Goal: Task Accomplishment & Management: Manage account settings

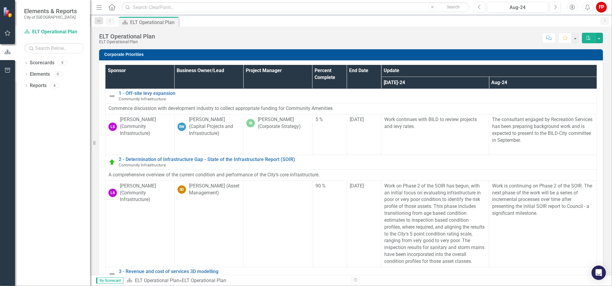
click at [7, 29] on button "button" at bounding box center [8, 33] width 14 height 13
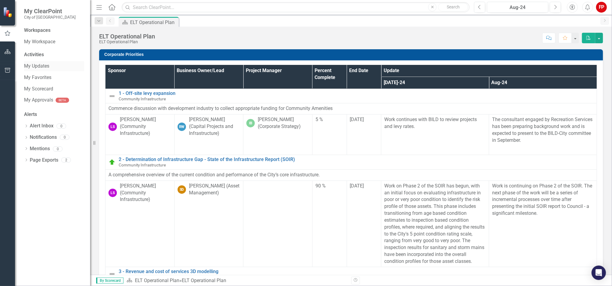
click at [26, 69] on link "My Updates" at bounding box center [54, 66] width 60 height 7
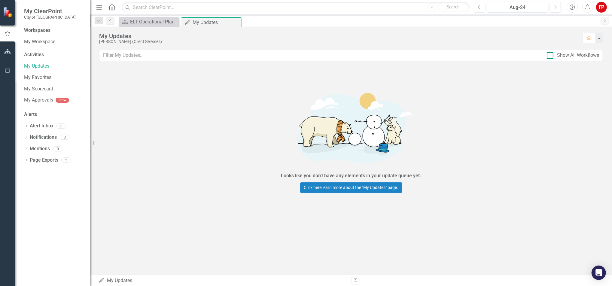
click at [548, 53] on input "Show All Workflows" at bounding box center [549, 54] width 4 height 4
checkbox input "true"
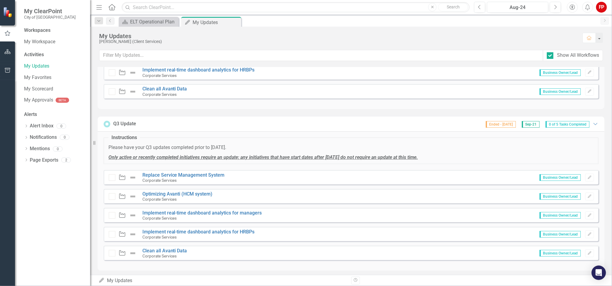
scroll to position [120, 0]
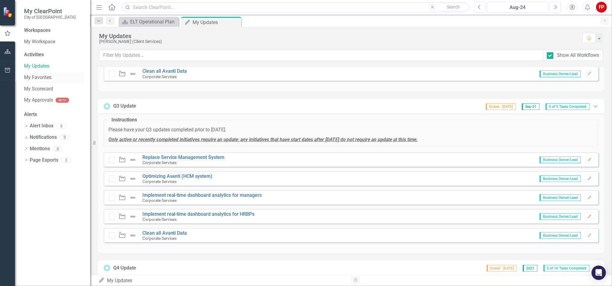
click at [39, 74] on link "My Favorites" at bounding box center [54, 77] width 60 height 7
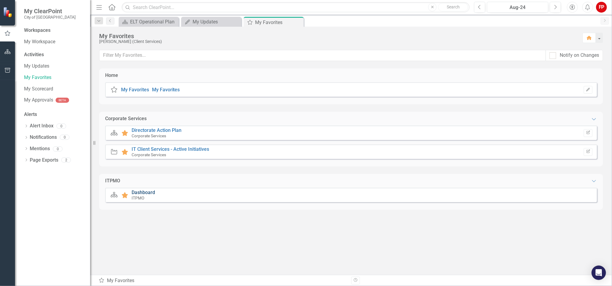
click at [152, 193] on link "Dashboard" at bounding box center [143, 193] width 23 height 6
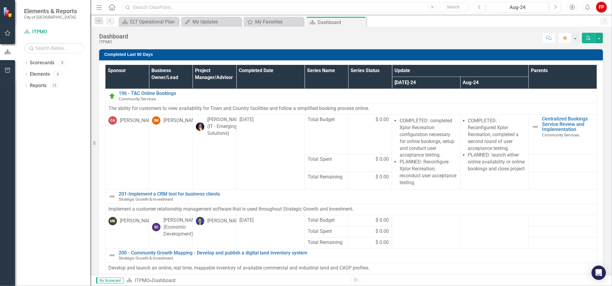
click at [257, 7] on input "text" at bounding box center [296, 7] width 348 height 11
drag, startPoint x: 178, startPoint y: 10, endPoint x: 138, endPoint y: 7, distance: 40.1
click at [138, 7] on input "CAD" at bounding box center [296, 7] width 348 height 11
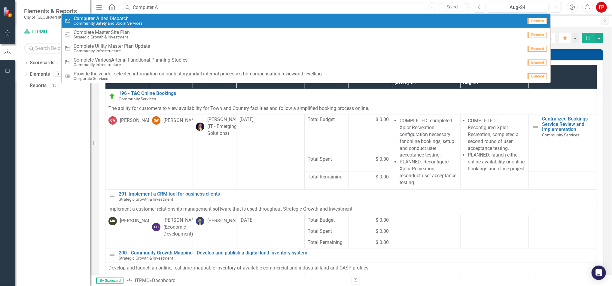
type input "Computer A"
click at [115, 22] on small "Community Safety and Social Services" at bounding box center [108, 23] width 69 height 5
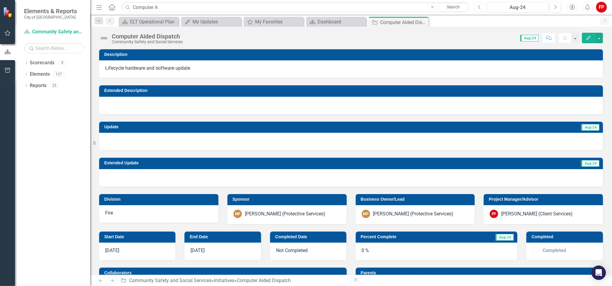
click at [481, 6] on icon "Previous" at bounding box center [479, 7] width 3 height 5
click at [481, 5] on icon "Previous" at bounding box center [479, 7] width 3 height 5
click at [591, 36] on icon "Edit" at bounding box center [588, 38] width 5 height 4
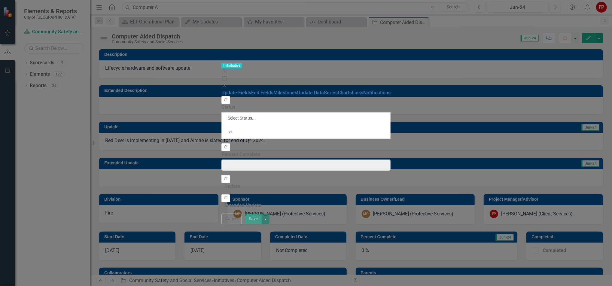
type input "0"
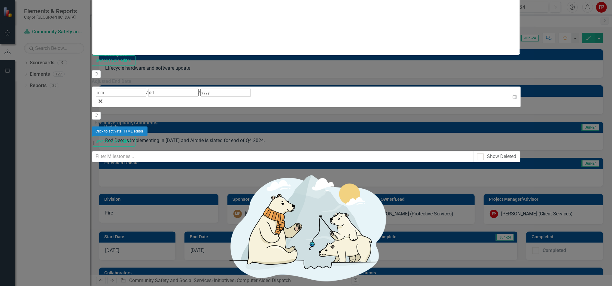
scroll to position [72, 0]
click at [92, 139] on div "Initiative Initiative Computer Aided Dispatch Help Maximize Close Update Fields…" at bounding box center [306, 143] width 429 height 958
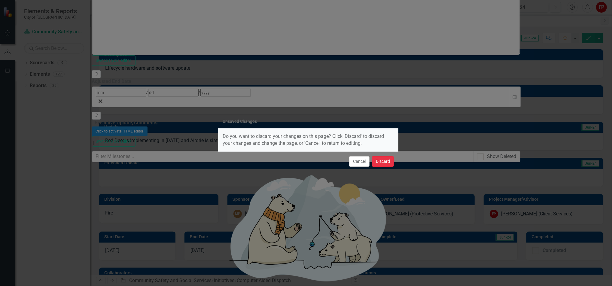
click at [388, 161] on button "Discard" at bounding box center [383, 161] width 22 height 11
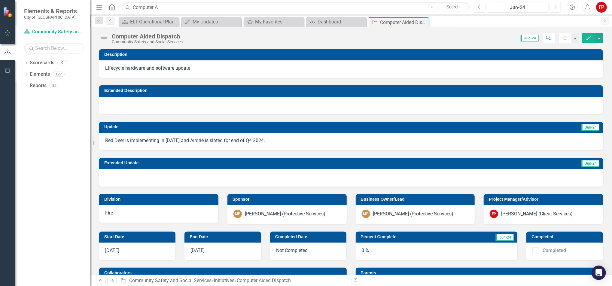
click at [260, 143] on p "Red Deer is implementing in [DATE] and Airdrie is slated for end of Q4 2024." at bounding box center [351, 140] width 492 height 7
click at [556, 9] on icon "Next" at bounding box center [555, 7] width 3 height 5
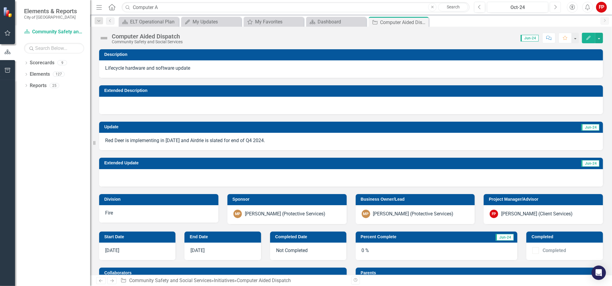
click at [556, 9] on icon "Next" at bounding box center [555, 7] width 3 height 5
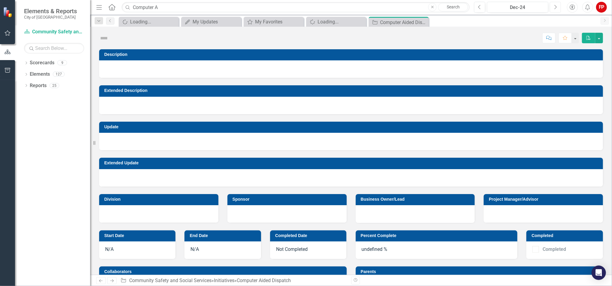
click at [556, 9] on icon "Next" at bounding box center [555, 7] width 3 height 5
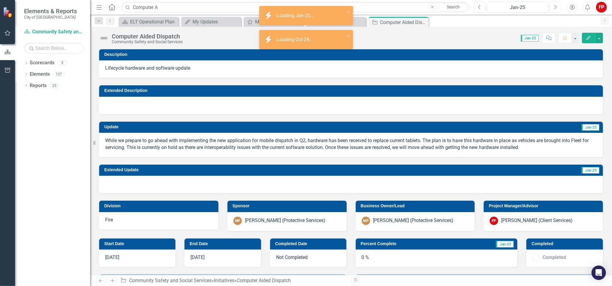
click at [556, 9] on icon "Next" at bounding box center [555, 7] width 3 height 5
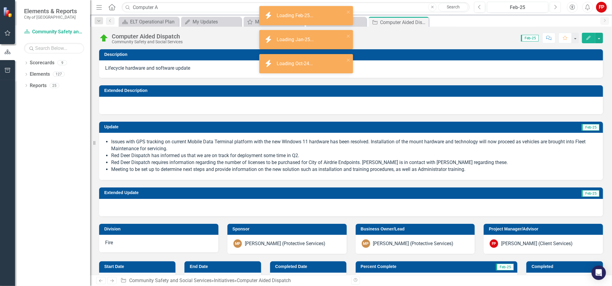
click at [556, 9] on icon "Next" at bounding box center [555, 7] width 3 height 5
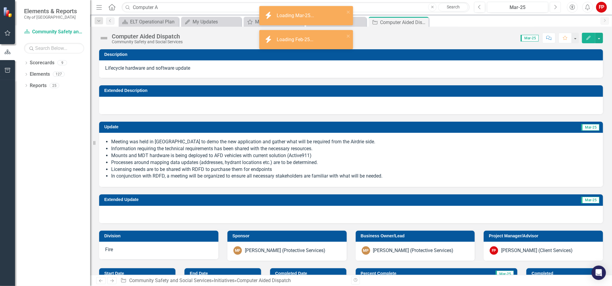
click at [556, 9] on icon "Next" at bounding box center [555, 7] width 3 height 5
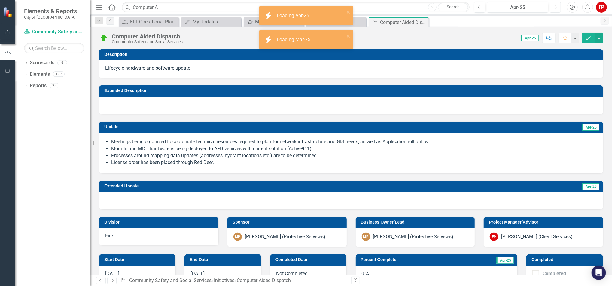
click at [556, 9] on icon "Next" at bounding box center [555, 7] width 3 height 5
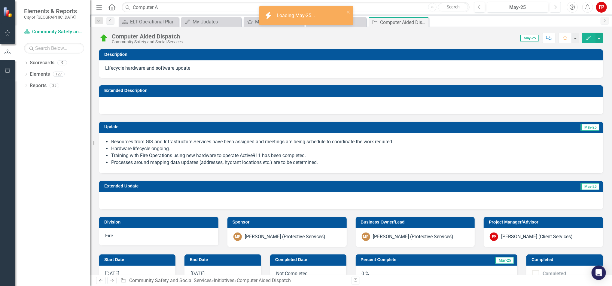
click at [556, 9] on icon "Next" at bounding box center [555, 7] width 3 height 5
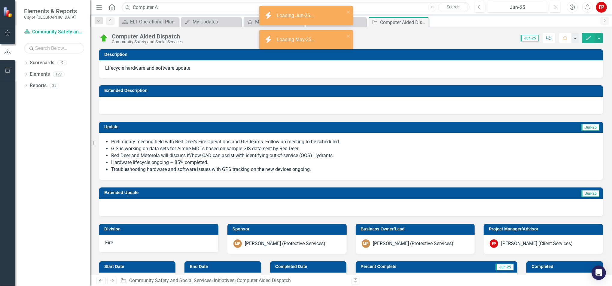
click at [556, 9] on icon "Next" at bounding box center [555, 7] width 3 height 5
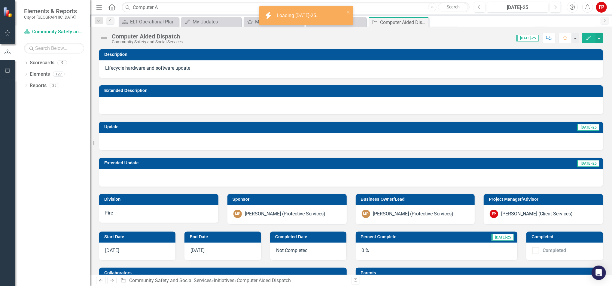
click at [586, 39] on icon "Edit" at bounding box center [588, 38] width 5 height 4
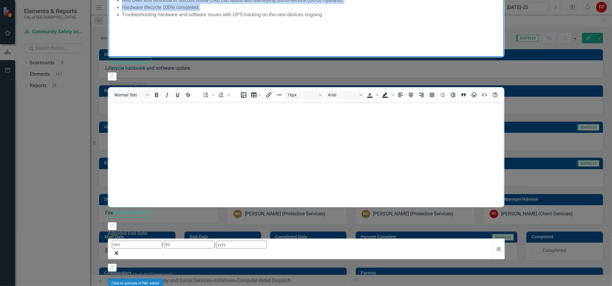
drag, startPoint x: 345, startPoint y: 6, endPoint x: 106, endPoint y: -40, distance: 242.5
